Goal: Contribute content

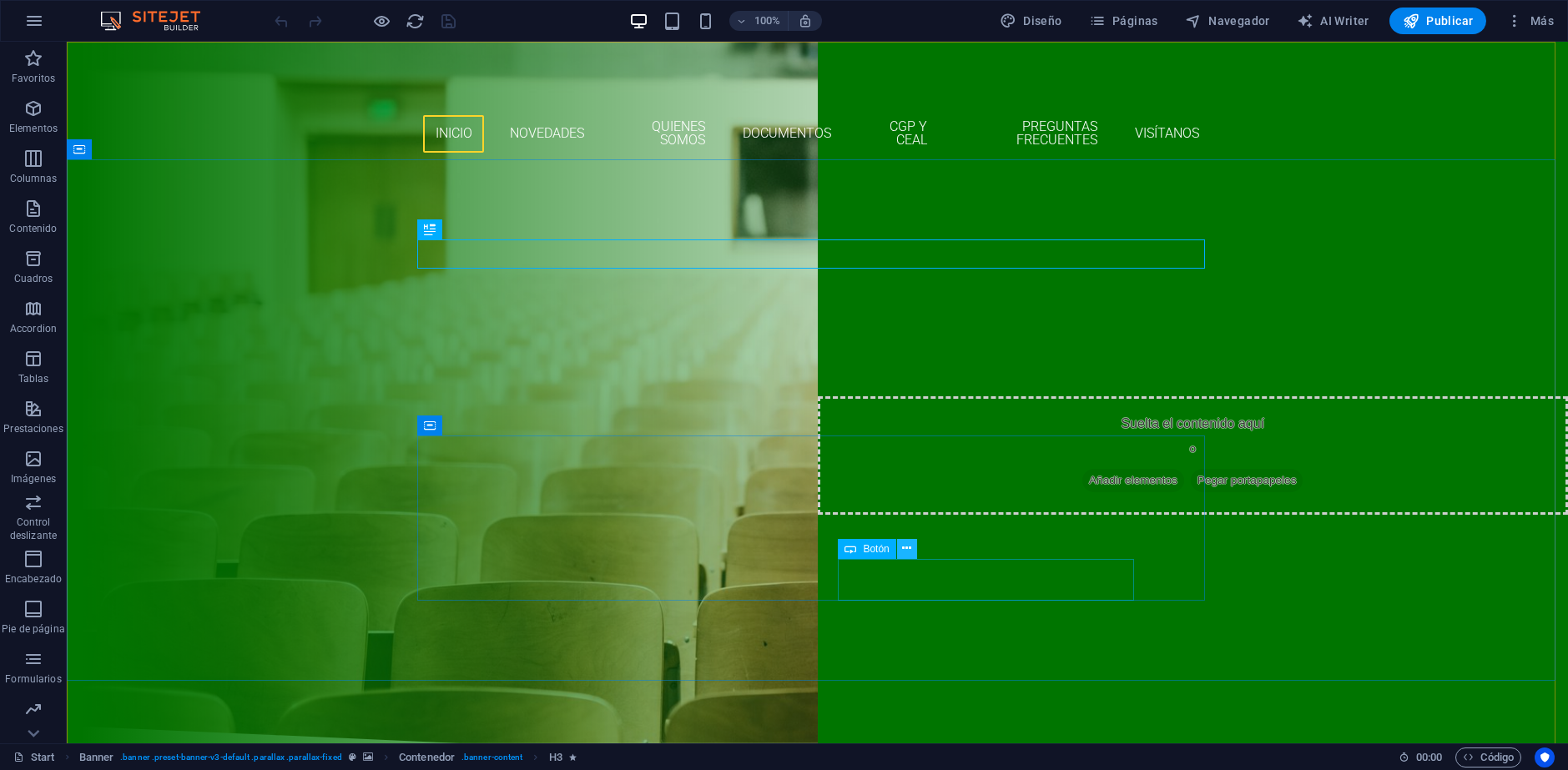
click at [908, 547] on icon at bounding box center [906, 549] width 9 height 18
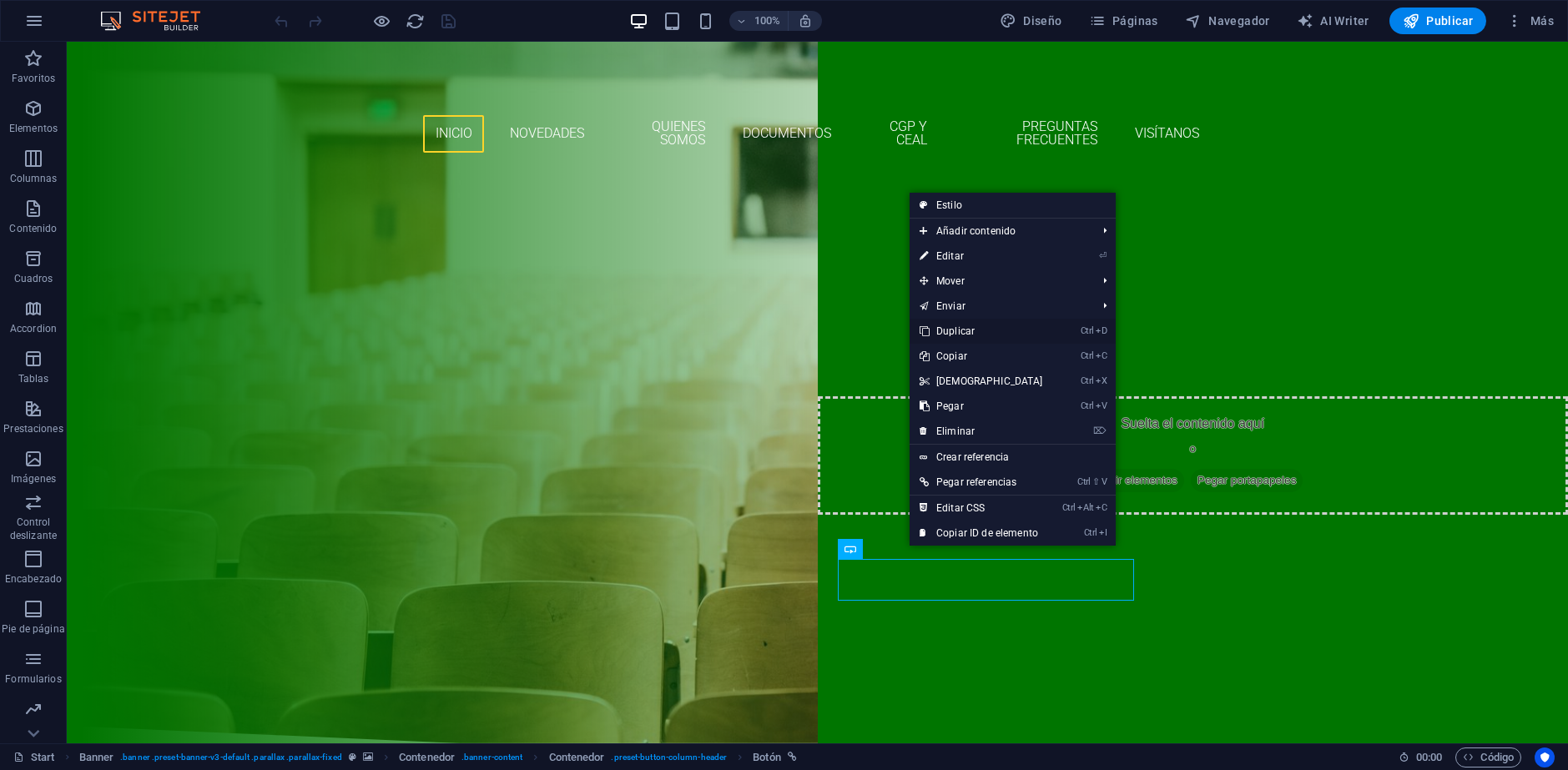
click at [965, 331] on link "Ctrl D Duplicar" at bounding box center [981, 331] width 143 height 25
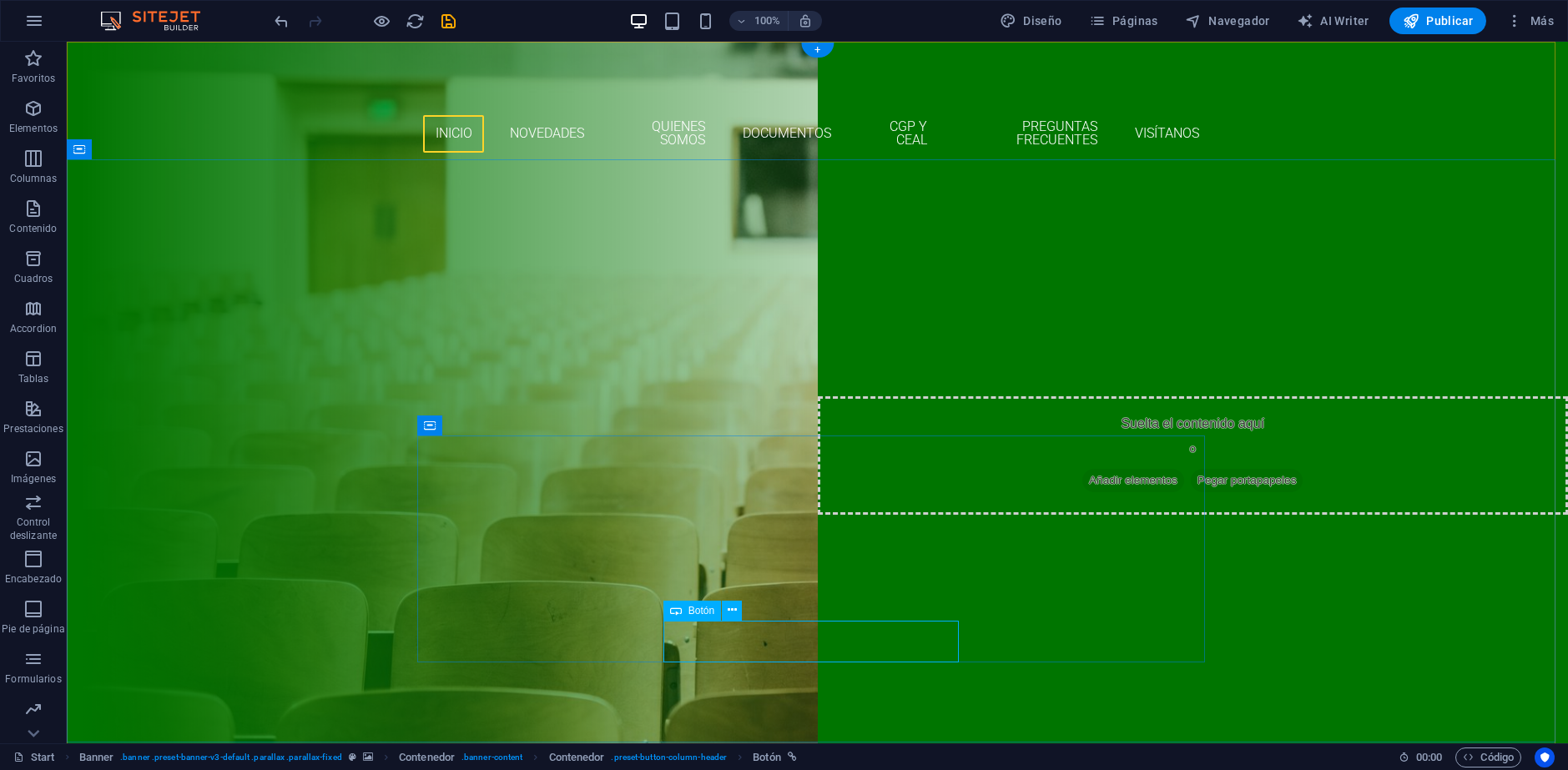
click at [778, 655] on div "COMUNICADO 17 - FIESTAS PATRIAS 2025" at bounding box center [817, 676] width 788 height 42
drag, startPoint x: 778, startPoint y: 641, endPoint x: 486, endPoint y: 641, distance: 292.0
click at [778, 655] on div "COMUNICADO 17 - FIESTAS PATRIAS 2025" at bounding box center [817, 676] width 788 height 42
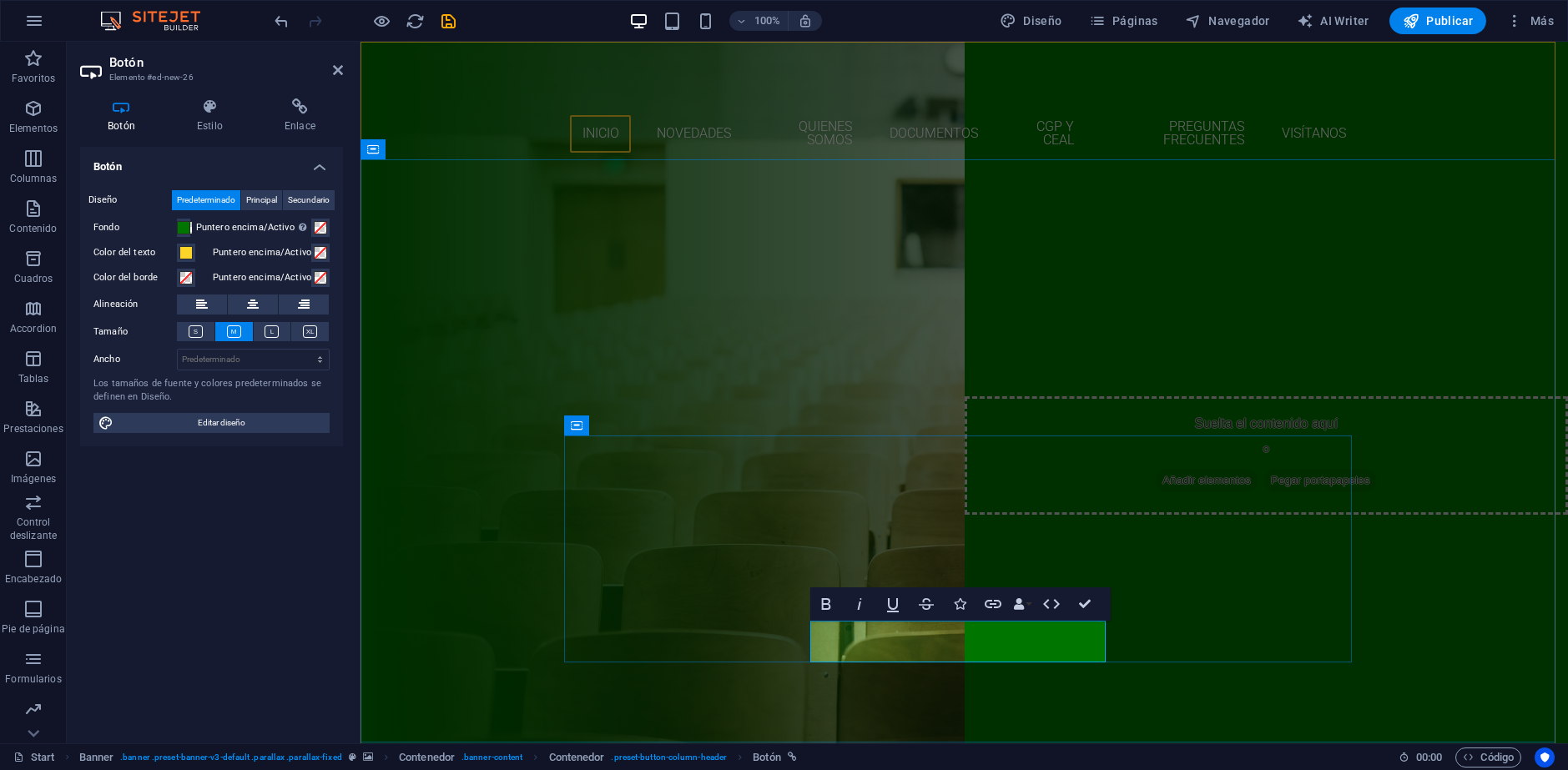
click at [929, 655] on link "COMUNICADO 17 - FIESTAS PATRIAS 2025" at bounding box center [964, 676] width 295 height 42
click at [933, 655] on link "COMUNICADO 17 - FIESTAS PATRIAS 2025" at bounding box center [964, 676] width 295 height 42
click at [947, 655] on link "COMUNICADO 19 - FIESTAS PATRIAS 2025" at bounding box center [964, 676] width 295 height 42
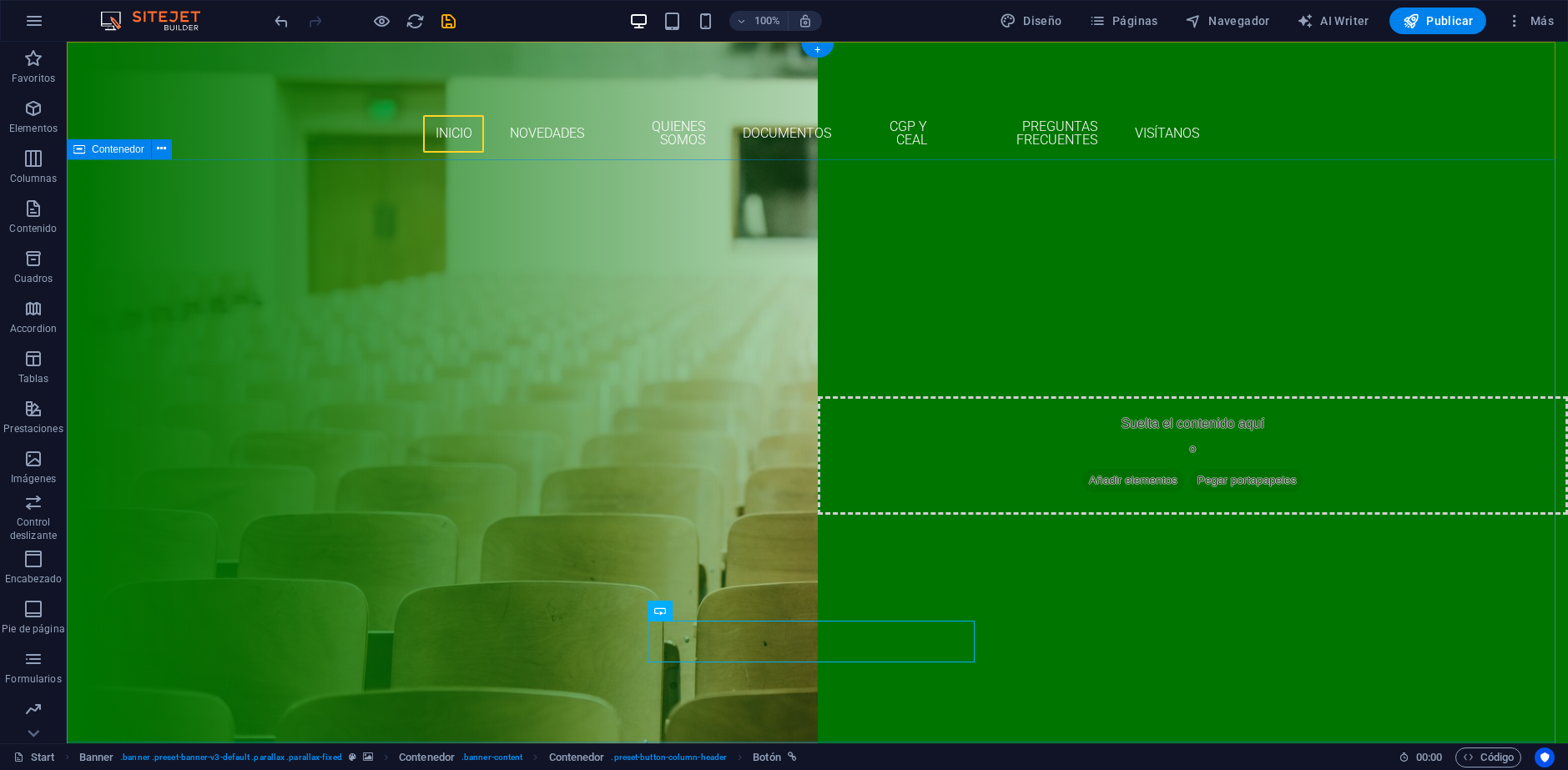
click at [1317, 630] on div "INICIO AÑO ESCOLAR ACADÉMICO 2025 COLEGIO [GEOGRAPHIC_DATA][PERSON_NAME] DESTAC…" at bounding box center [817, 474] width 1501 height 605
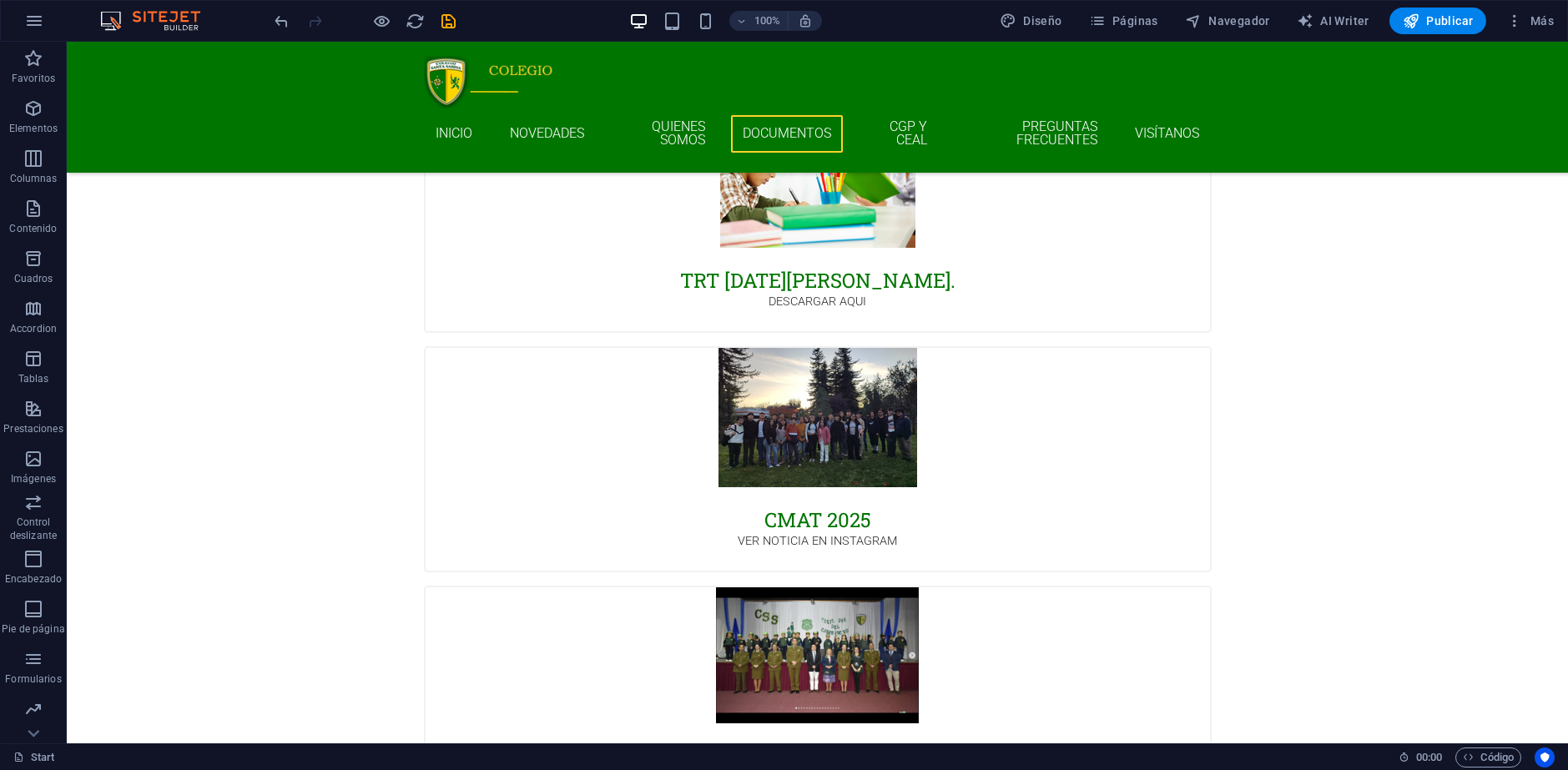
scroll to position [9384, 0]
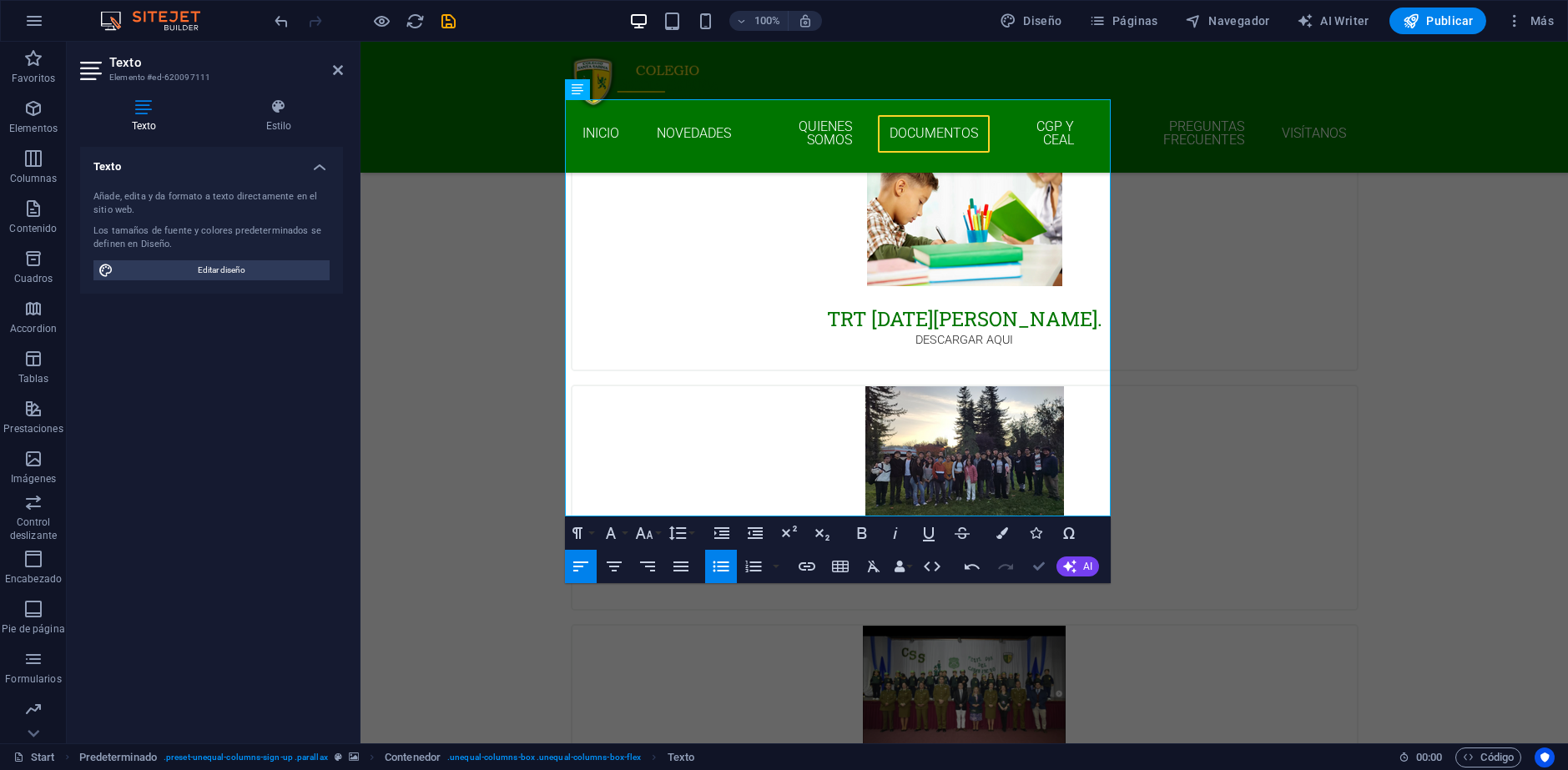
drag, startPoint x: 1038, startPoint y: 569, endPoint x: 971, endPoint y: 528, distance: 78.5
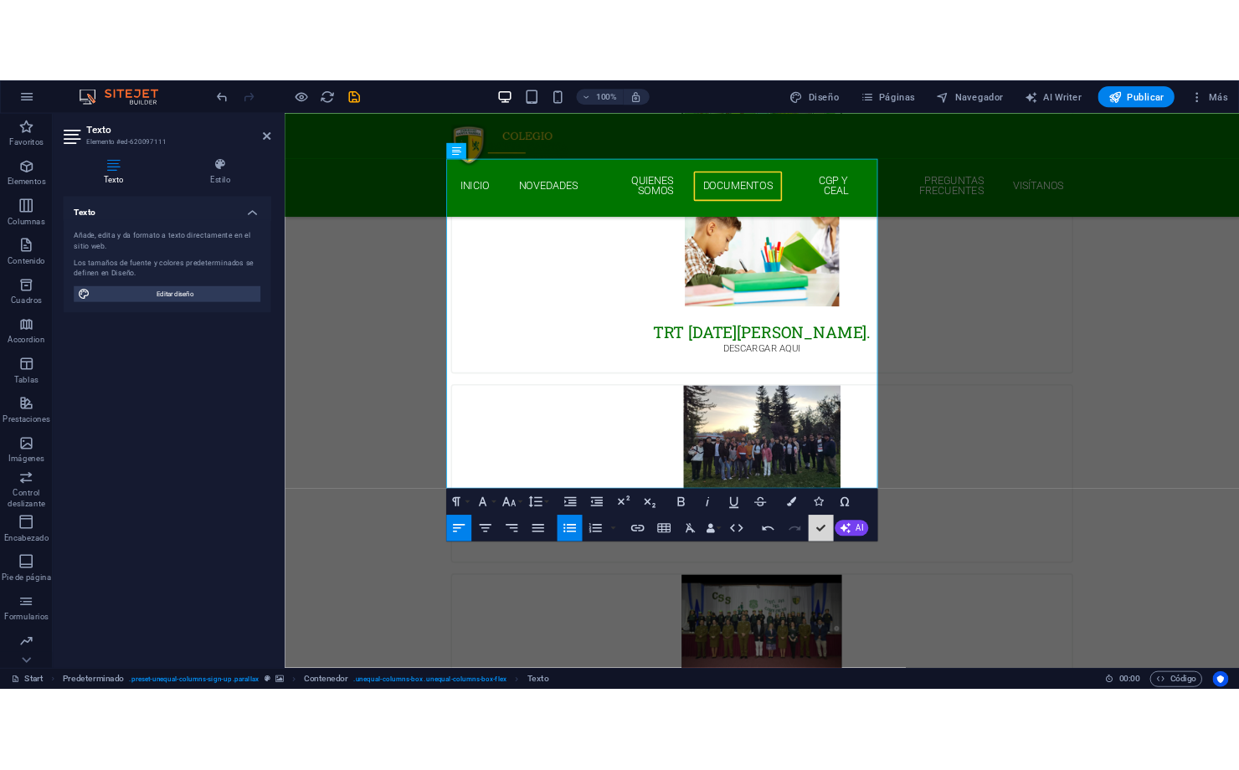
scroll to position [9480, 0]
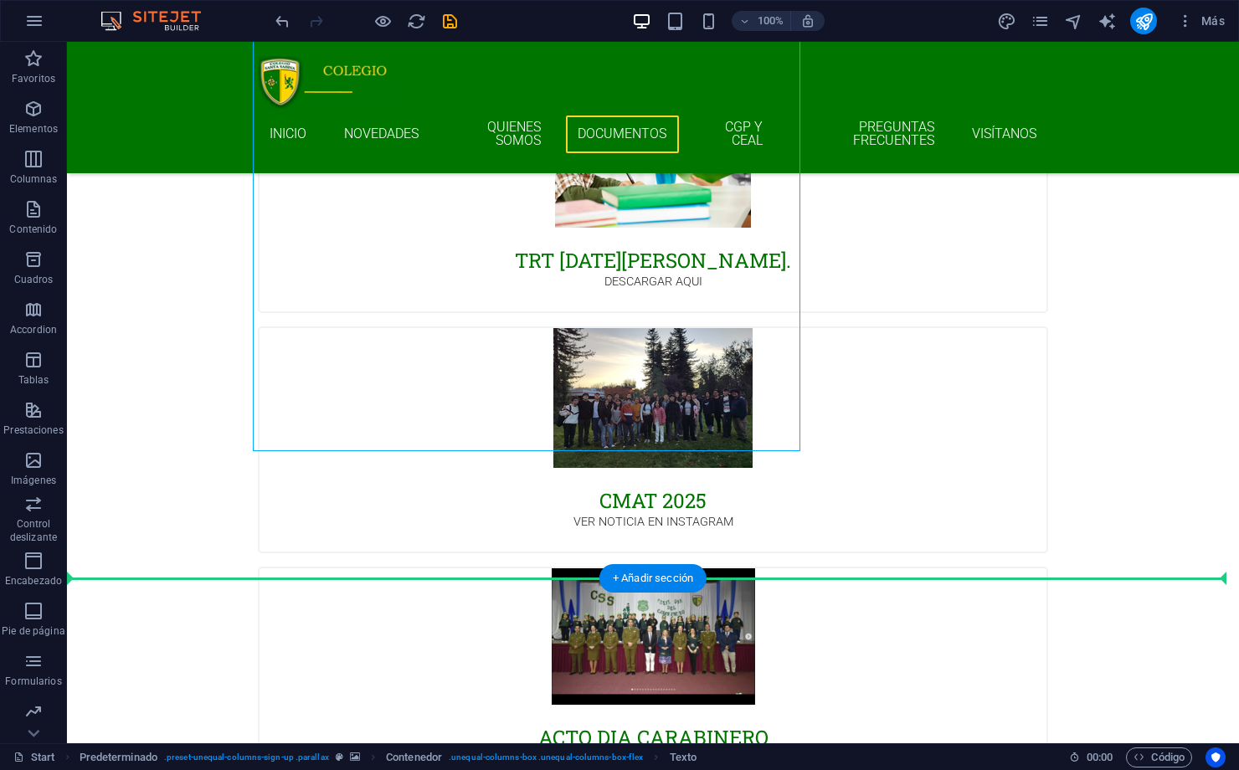
drag, startPoint x: 471, startPoint y: 436, endPoint x: 250, endPoint y: 432, distance: 221.1
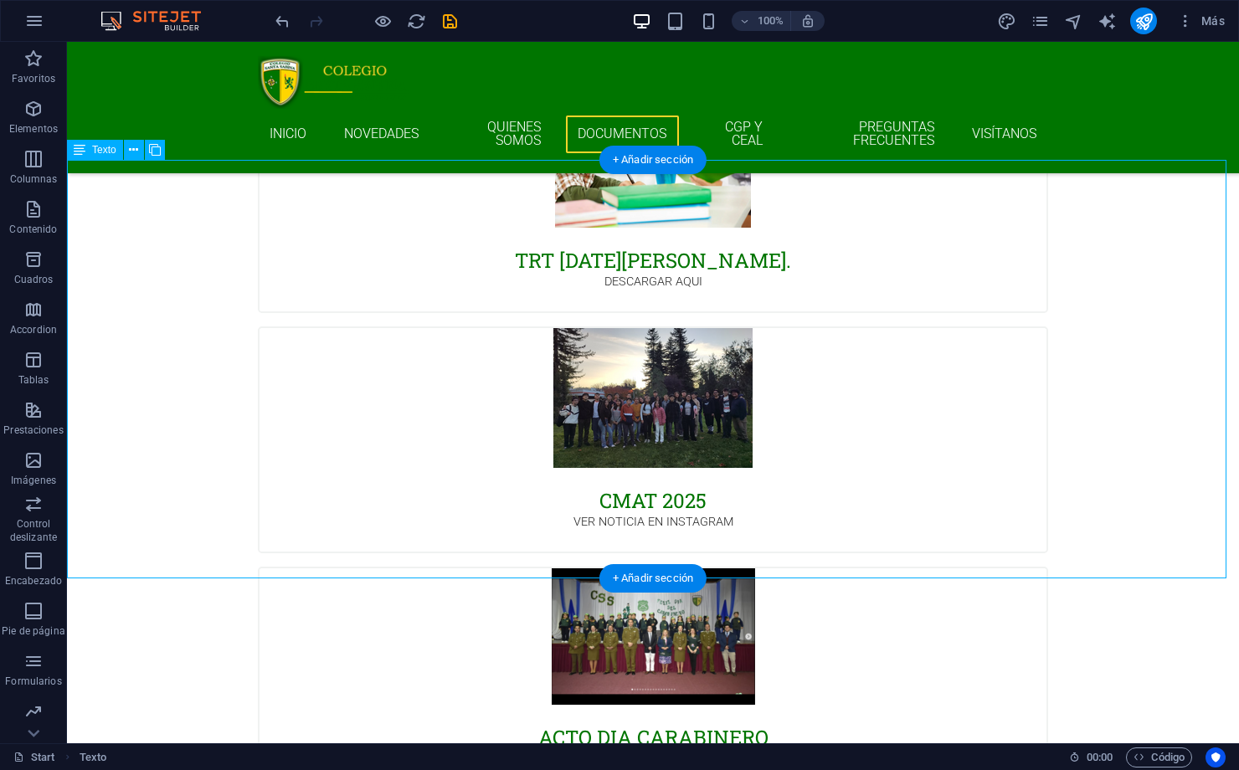
drag, startPoint x: 305, startPoint y: 567, endPoint x: 234, endPoint y: 574, distance: 71.5
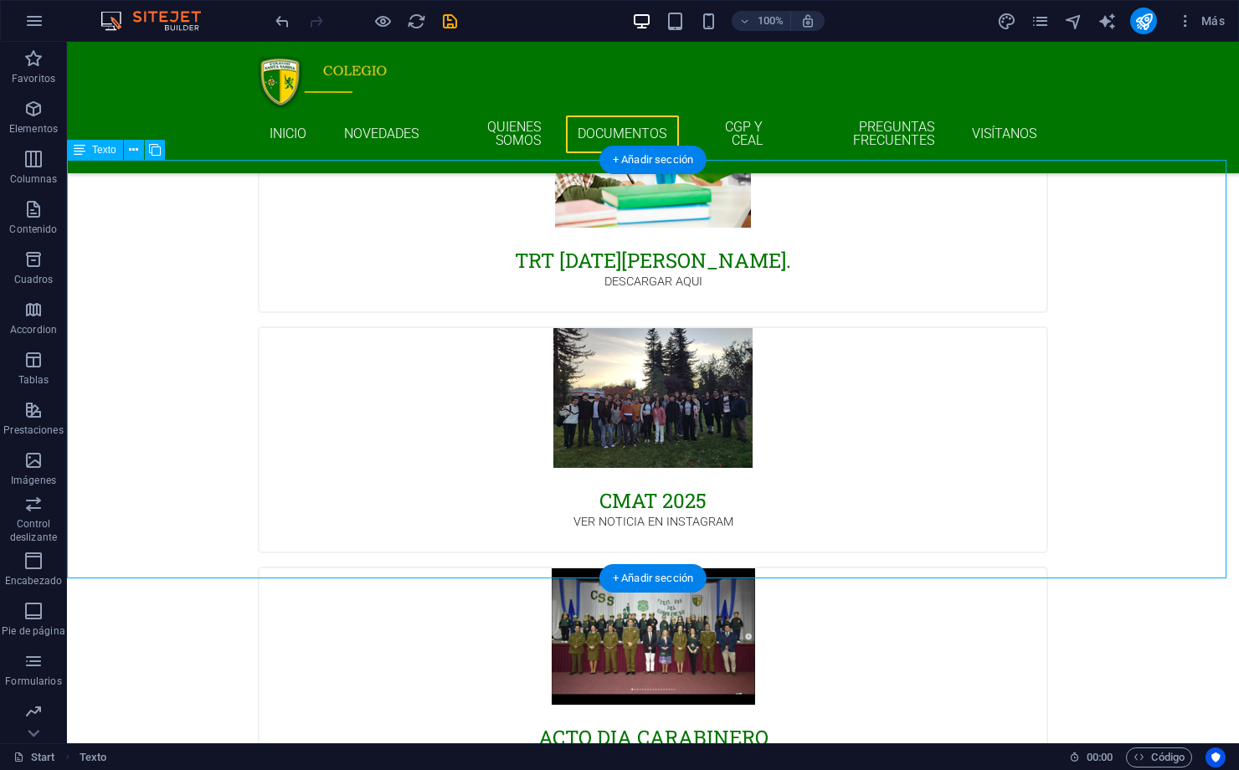
drag, startPoint x: 38, startPoint y: 65, endPoint x: -23, endPoint y: -91, distance: 167.8
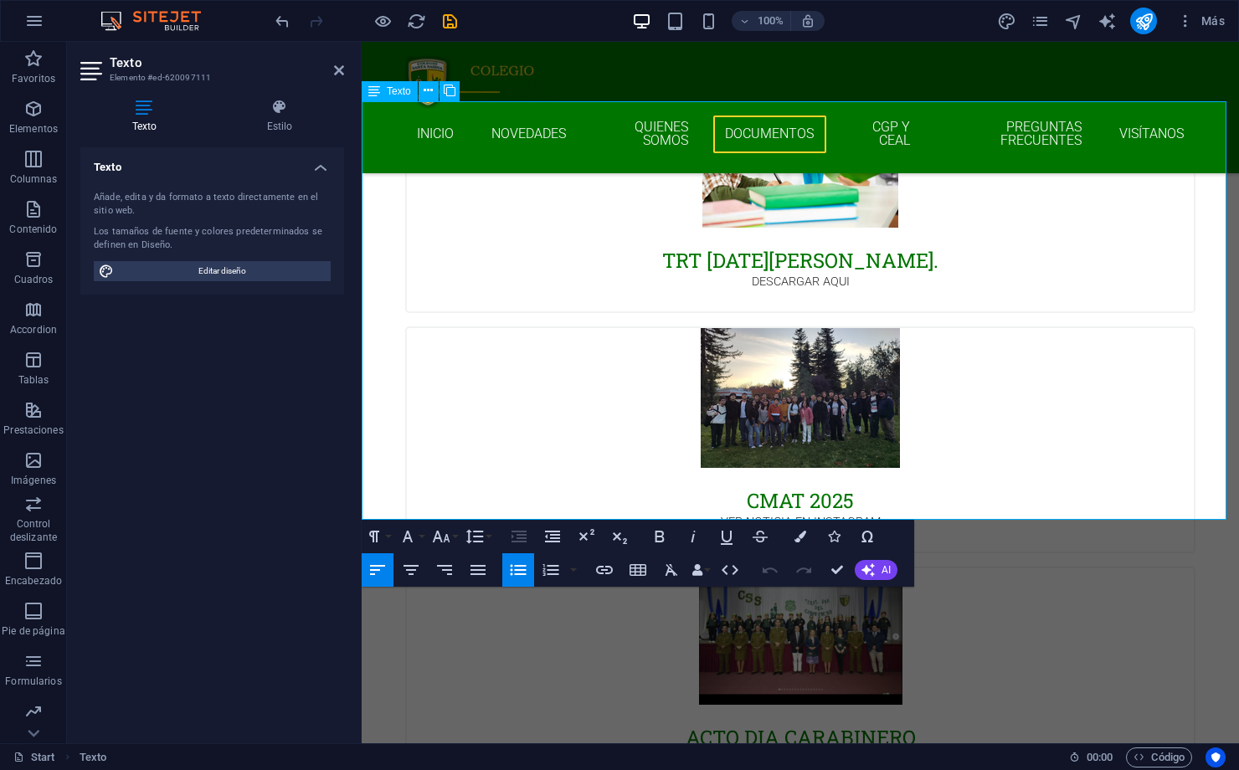
drag, startPoint x: 583, startPoint y: 511, endPoint x: 368, endPoint y: 516, distance: 214.5
click at [609, 569] on icon "button" at bounding box center [605, 570] width 20 height 20
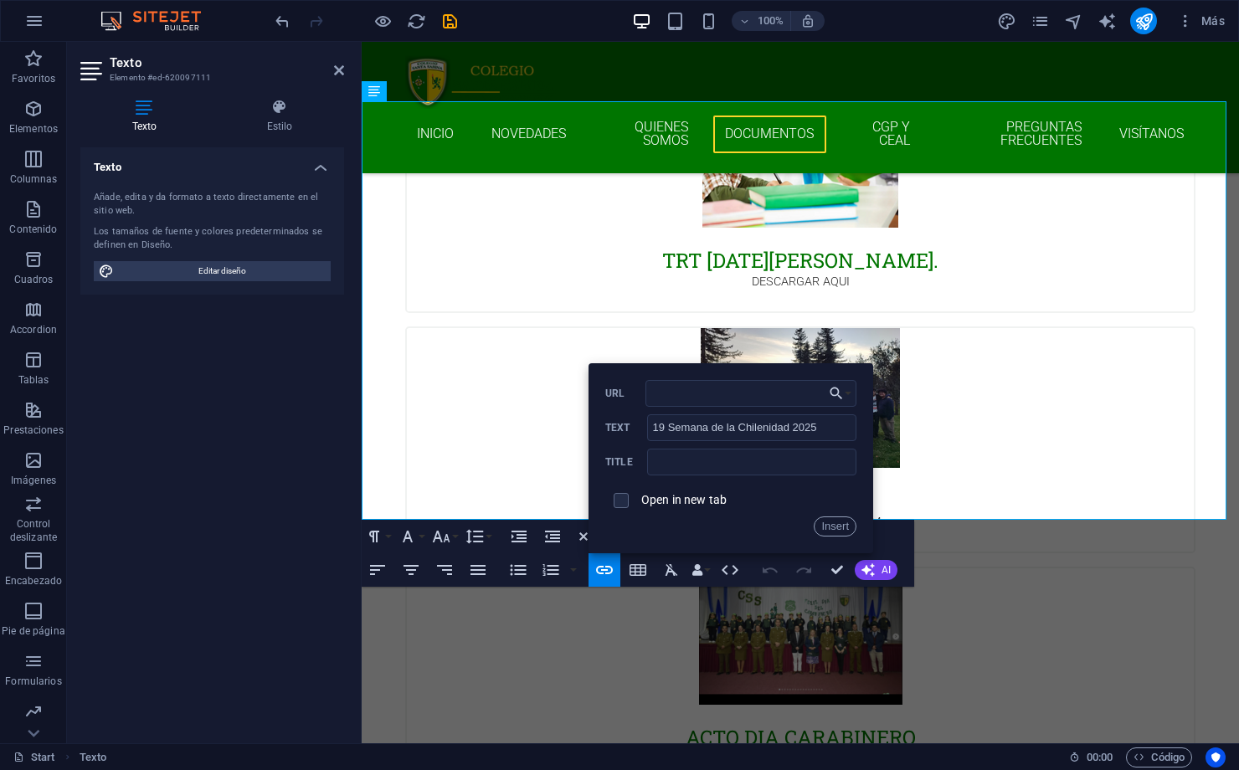
drag, startPoint x: 683, startPoint y: 396, endPoint x: 684, endPoint y: 502, distance: 105.5
click at [678, 497] on label "Open in new tab" at bounding box center [684, 499] width 85 height 13
drag, startPoint x: 444, startPoint y: 332, endPoint x: 251, endPoint y: 256, distance: 206.8
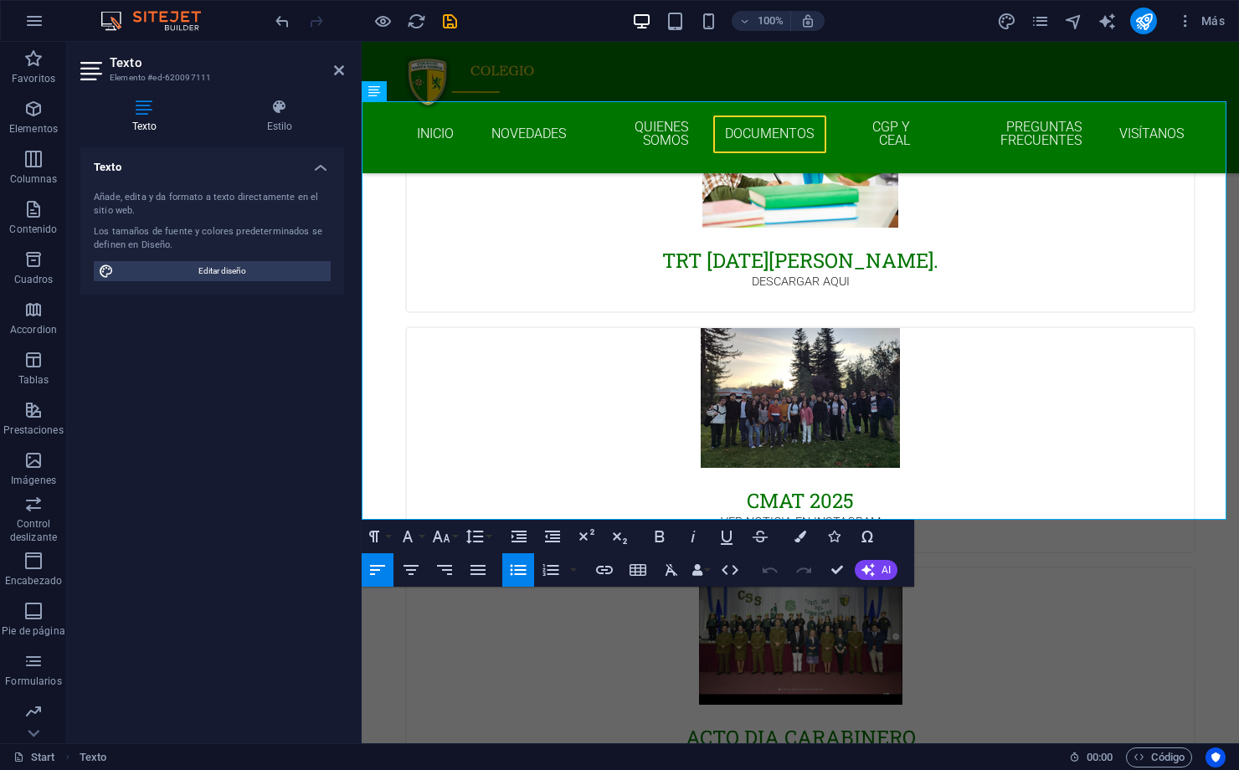
drag, startPoint x: 251, startPoint y: 256, endPoint x: 570, endPoint y: 467, distance: 382.6
drag, startPoint x: 588, startPoint y: 502, endPoint x: 321, endPoint y: 487, distance: 267.5
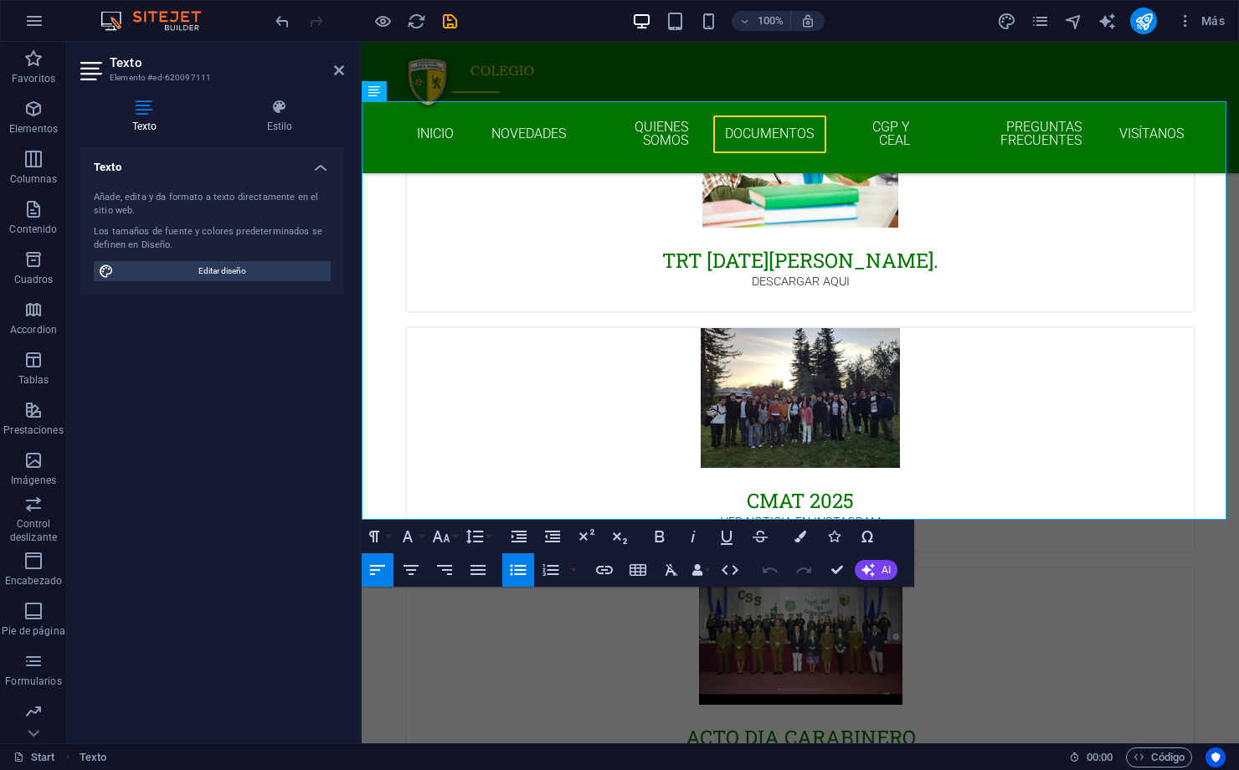
drag, startPoint x: 416, startPoint y: 410, endPoint x: 274, endPoint y: 298, distance: 181.3
drag, startPoint x: 631, startPoint y: 340, endPoint x: 611, endPoint y: 509, distance: 170.4
drag, startPoint x: 583, startPoint y: 504, endPoint x: 361, endPoint y: 510, distance: 222.0
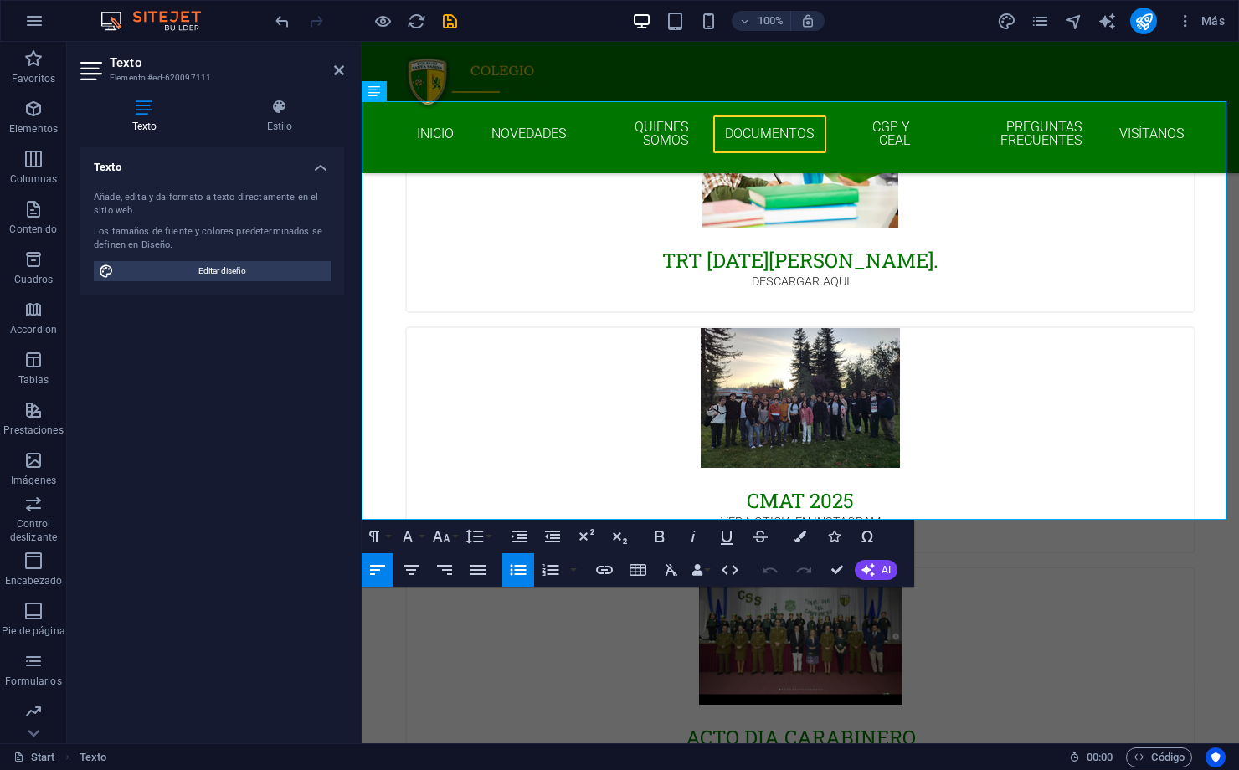
click at [451, 16] on icon "save" at bounding box center [450, 21] width 19 height 19
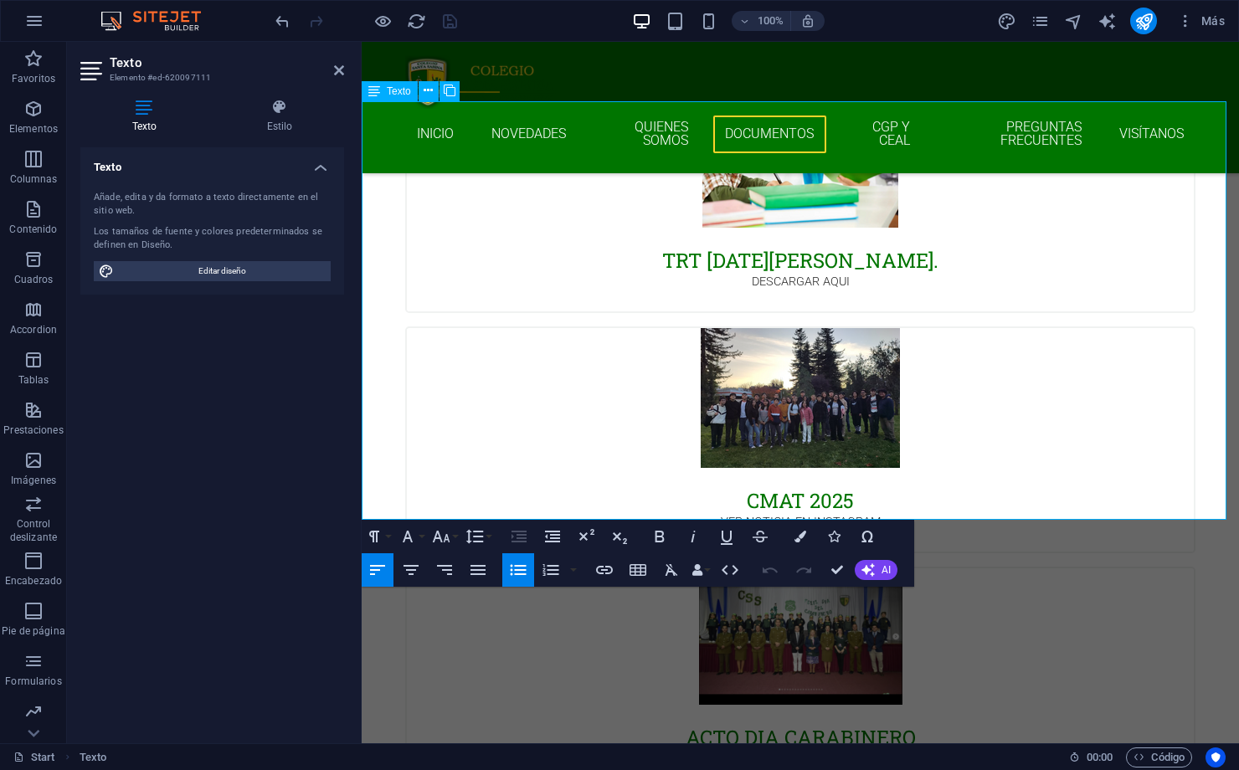
drag, startPoint x: 621, startPoint y: 488, endPoint x: 353, endPoint y: 484, distance: 267.2
click at [615, 569] on button "Insert Link" at bounding box center [605, 570] width 32 height 33
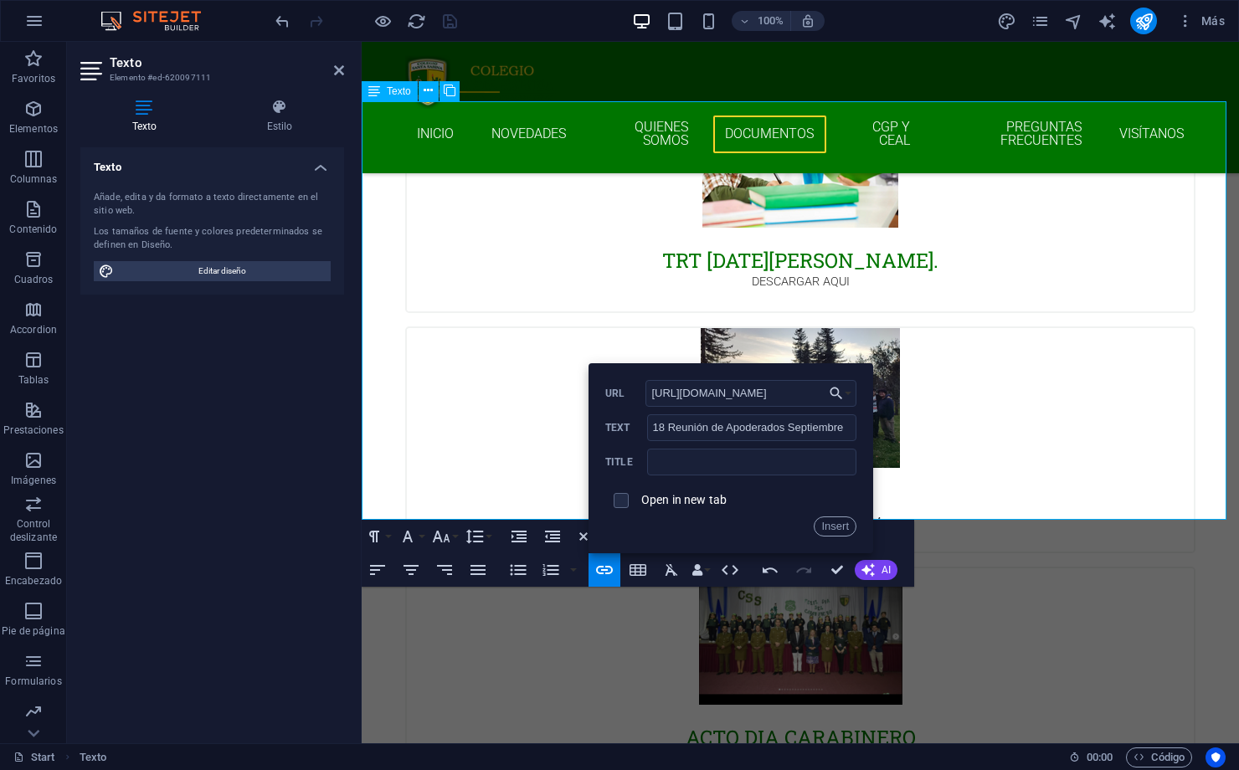
scroll to position [0, 265]
type input "[URL][DOMAIN_NAME]"
click at [671, 497] on label "Open in new tab" at bounding box center [684, 499] width 85 height 13
click at [830, 534] on button "Insert" at bounding box center [835, 527] width 43 height 20
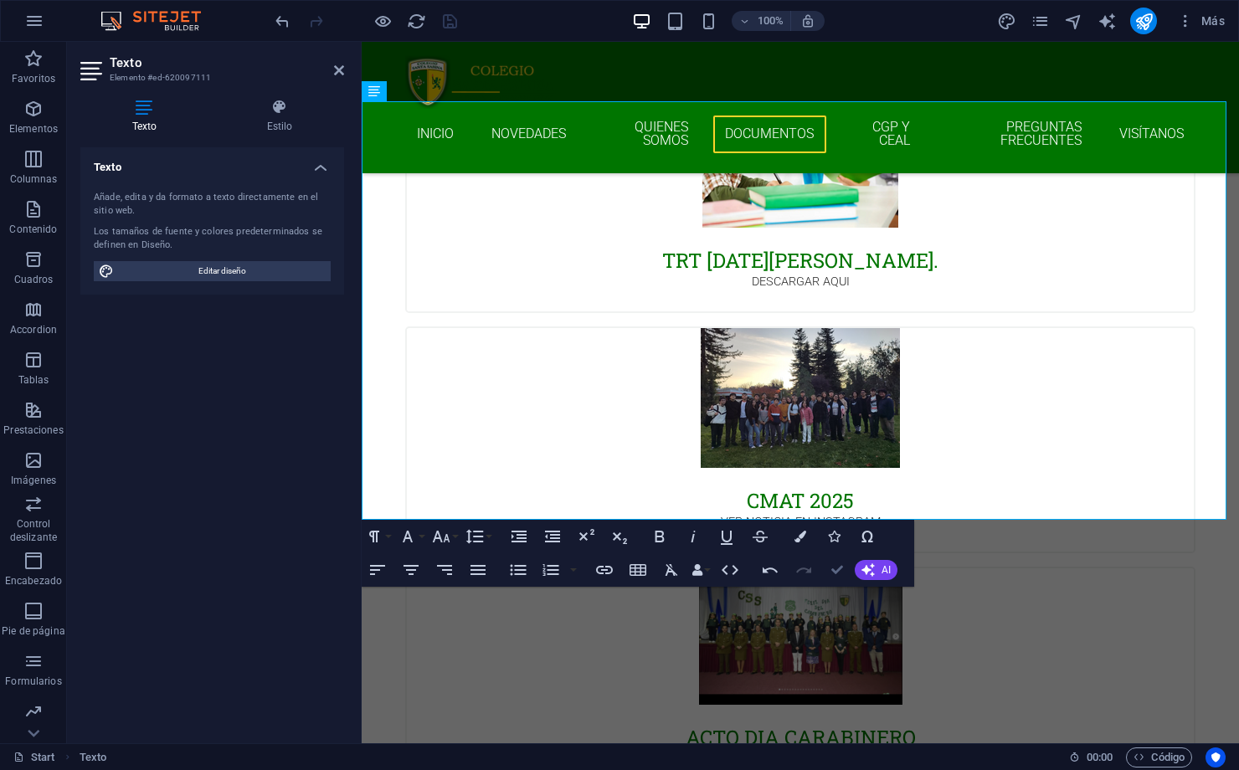
drag, startPoint x: 832, startPoint y: 565, endPoint x: 765, endPoint y: 521, distance: 80.4
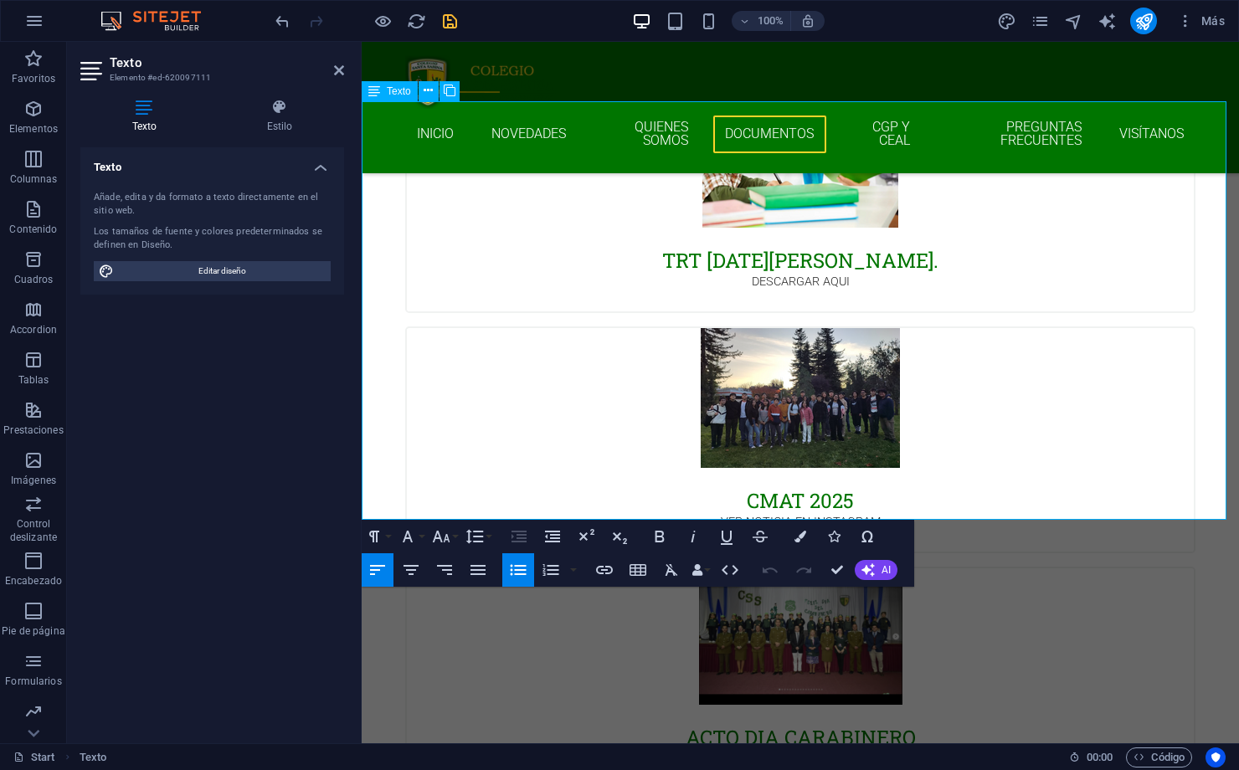
drag, startPoint x: 585, startPoint y: 508, endPoint x: 338, endPoint y: 509, distance: 247.1
click at [606, 571] on icon "button" at bounding box center [605, 570] width 20 height 20
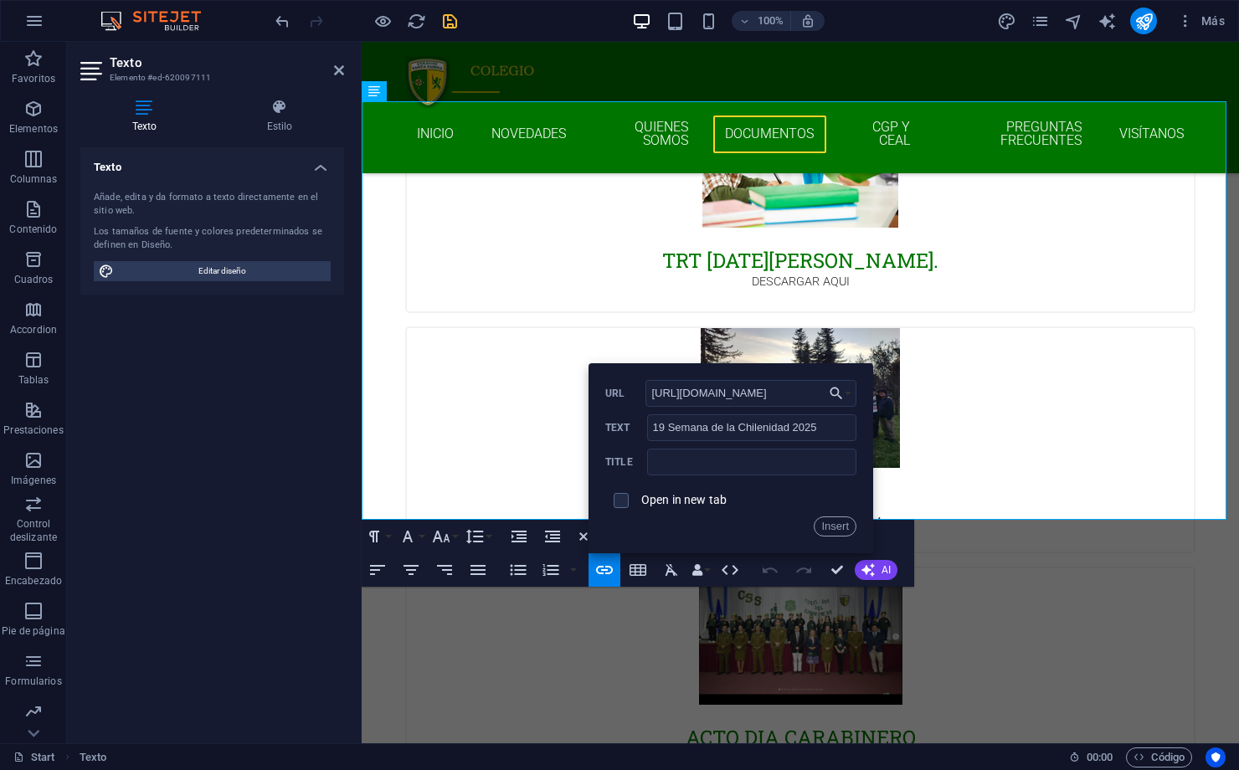
scroll to position [0, 276]
type input "[URL][DOMAIN_NAME]"
click at [621, 508] on span at bounding box center [621, 500] width 15 height 15
click at [615, 501] on input "checkbox" at bounding box center [618, 498] width 15 height 15
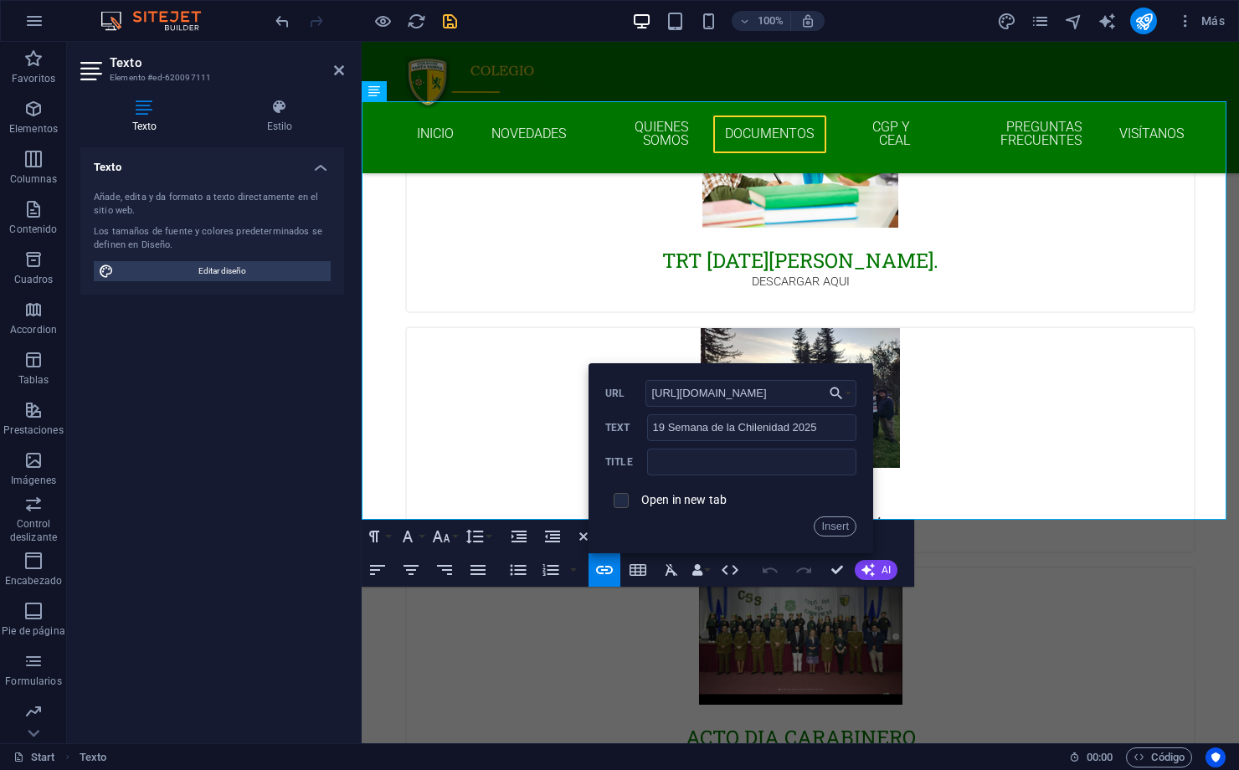
checkbox input "true"
click at [827, 523] on button "Insert" at bounding box center [835, 527] width 43 height 20
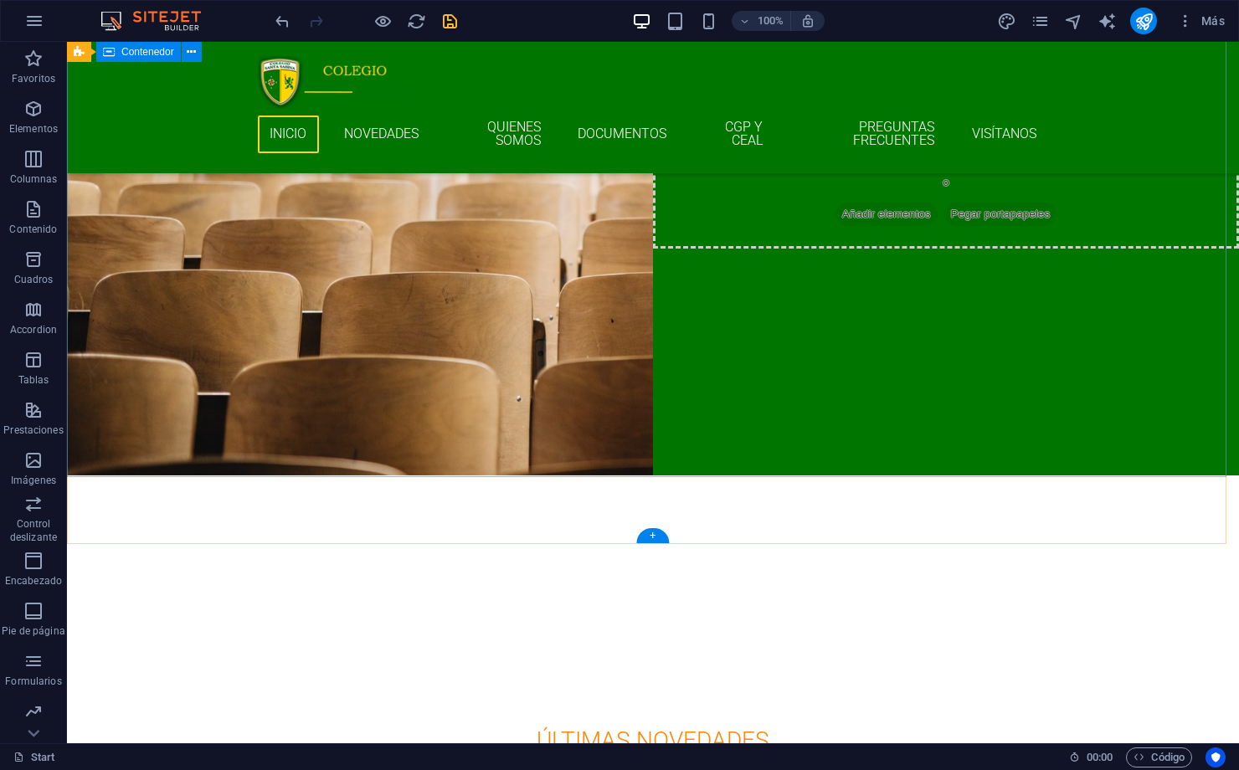
scroll to position [184, 0]
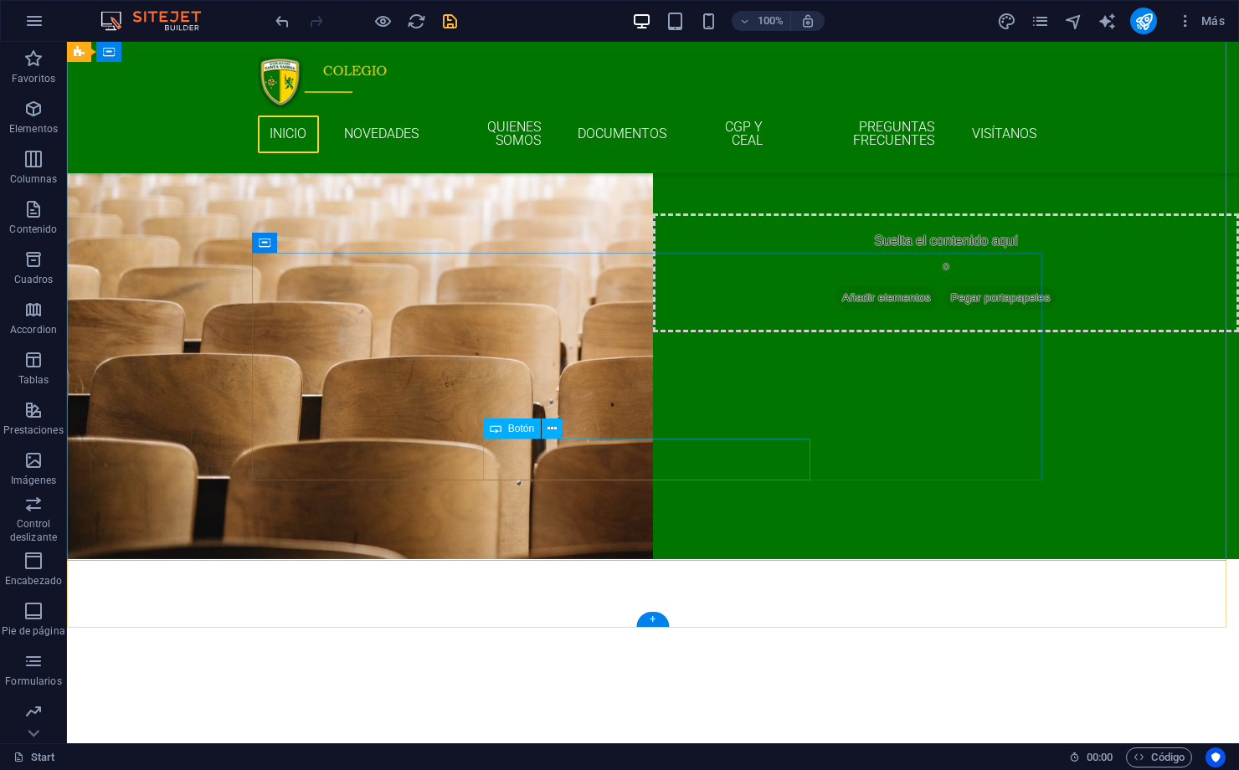
click at [665, 461] on div "COMUNICADO 19 - SEMANA DE LA CHILENIDAD" at bounding box center [653, 482] width 791 height 42
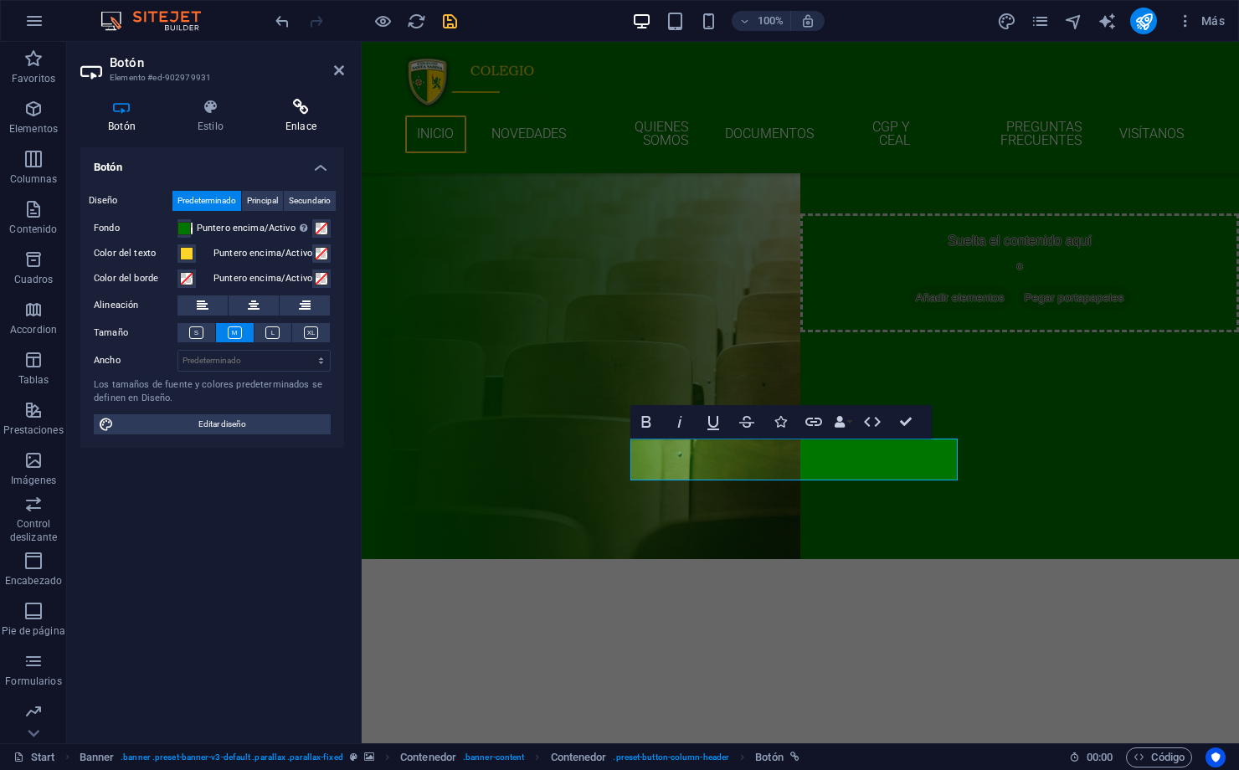
click at [296, 115] on icon at bounding box center [301, 107] width 86 height 17
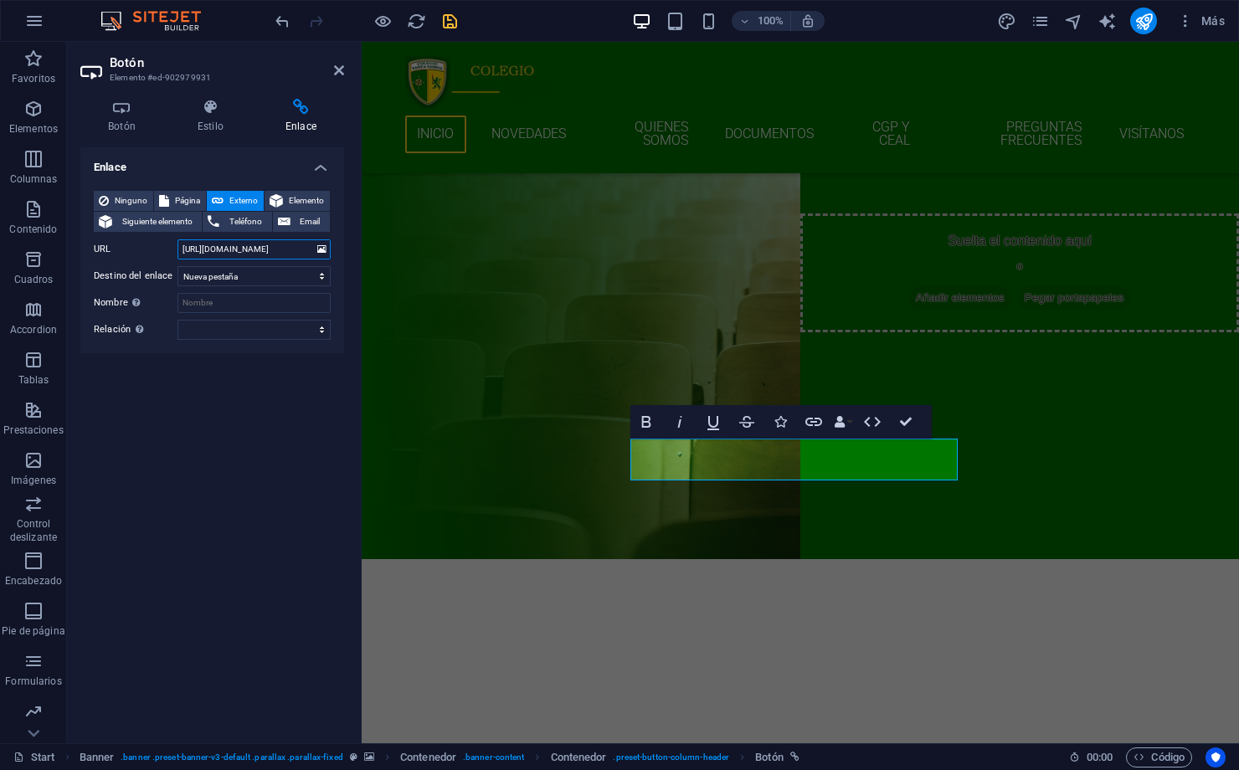
click at [290, 249] on input "[URL][DOMAIN_NAME]" at bounding box center [254, 250] width 153 height 20
type input "g"
paste input "[URL][DOMAIN_NAME]"
type input "[URL][DOMAIN_NAME]"
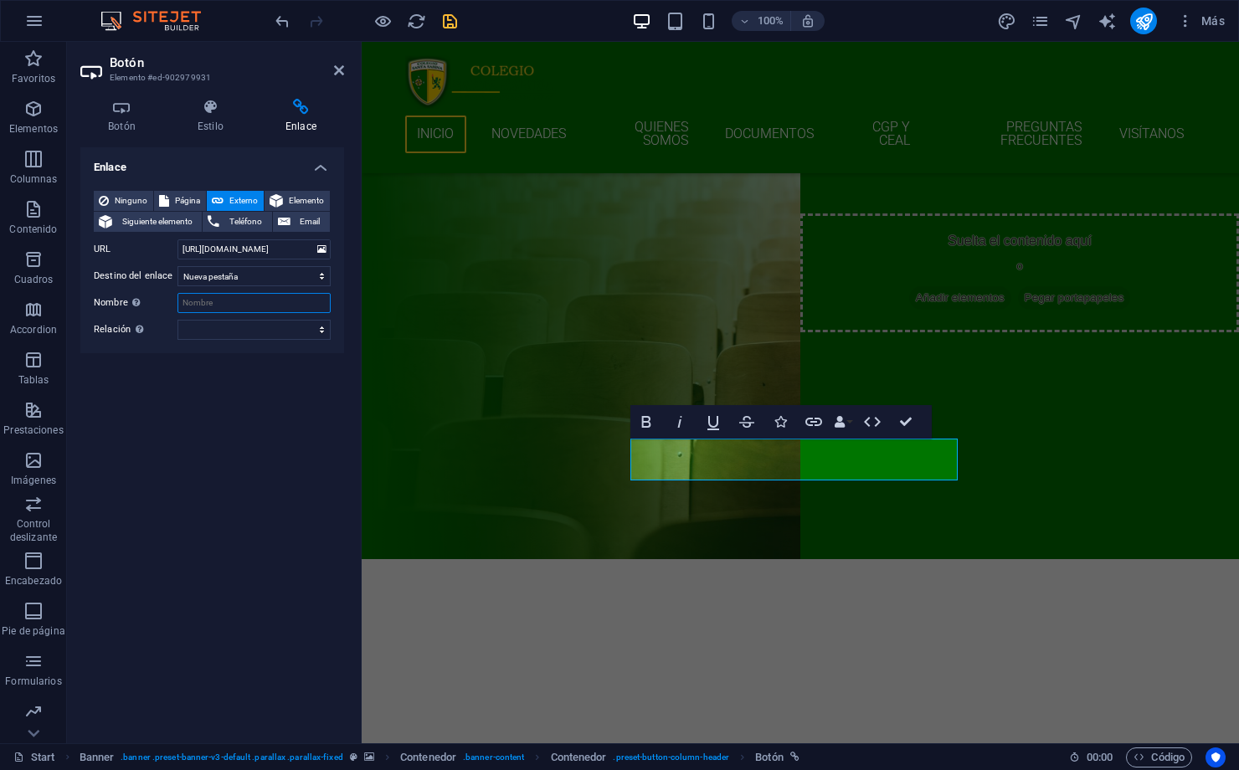
scroll to position [0, 0]
click at [304, 307] on input "Nombre Una descripción adicional del enlace no debería ser igual al texto del e…" at bounding box center [254, 303] width 153 height 20
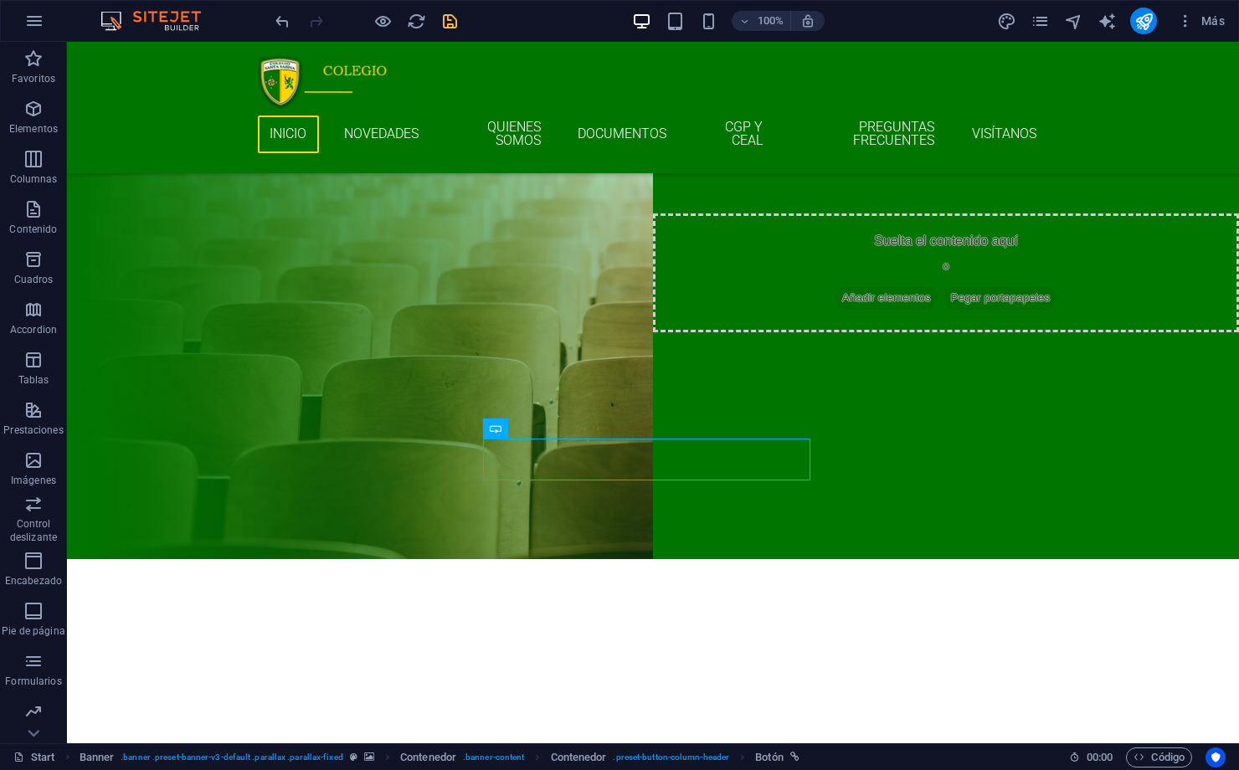
click at [441, 18] on icon "save" at bounding box center [450, 21] width 19 height 19
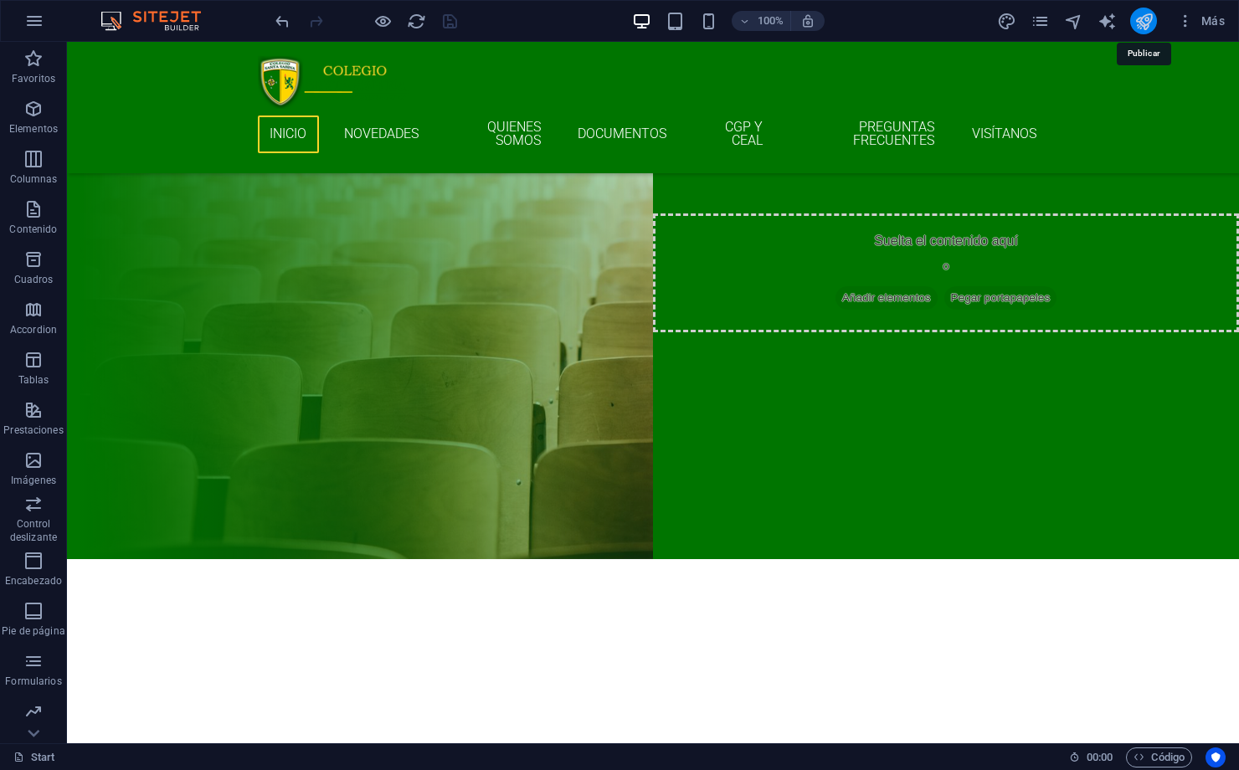
click at [1144, 18] on icon "publish" at bounding box center [1144, 21] width 19 height 19
